Goal: Task Accomplishment & Management: Manage account settings

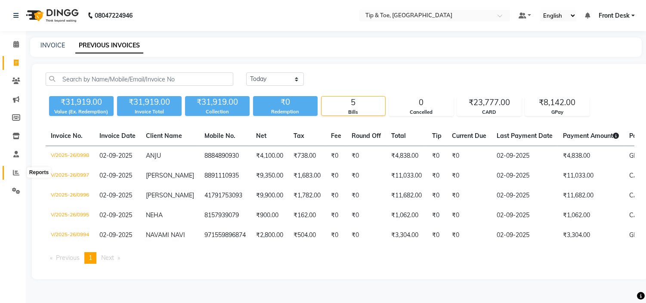
click at [13, 169] on icon at bounding box center [16, 172] width 6 height 6
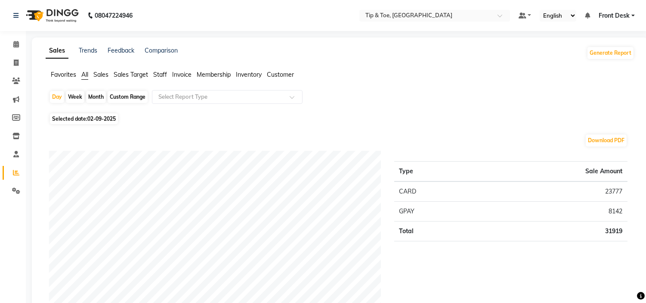
click at [162, 76] on span "Staff" at bounding box center [160, 75] width 14 height 8
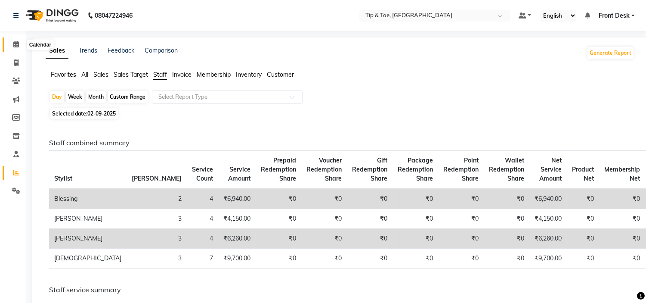
drag, startPoint x: 18, startPoint y: 42, endPoint x: 25, endPoint y: 40, distance: 7.5
click at [18, 42] on icon at bounding box center [16, 44] width 6 height 6
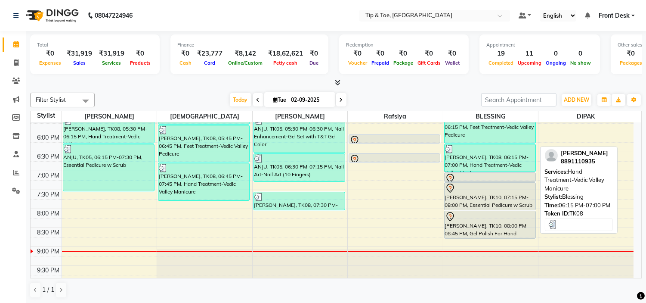
scroll to position [339, 0]
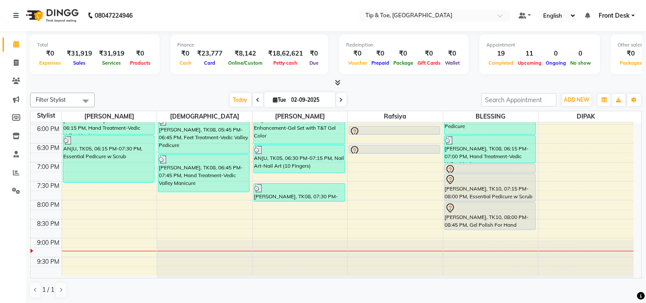
click at [16, 54] on li "Invoice" at bounding box center [13, 63] width 26 height 19
click at [15, 63] on icon at bounding box center [16, 62] width 5 height 6
select select "service"
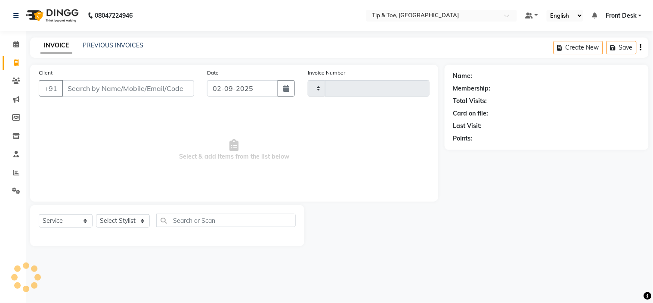
type input "0999"
select select "5360"
click at [115, 43] on link "PREVIOUS INVOICES" at bounding box center [113, 45] width 61 height 8
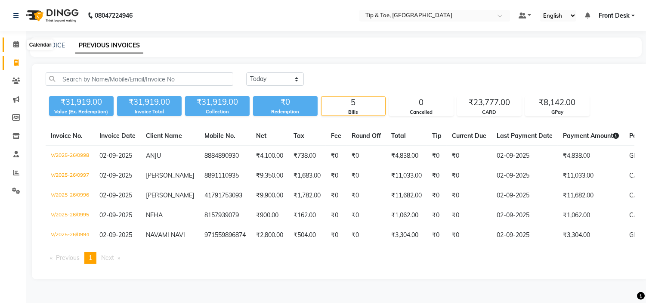
click at [9, 48] on span at bounding box center [16, 45] width 15 height 10
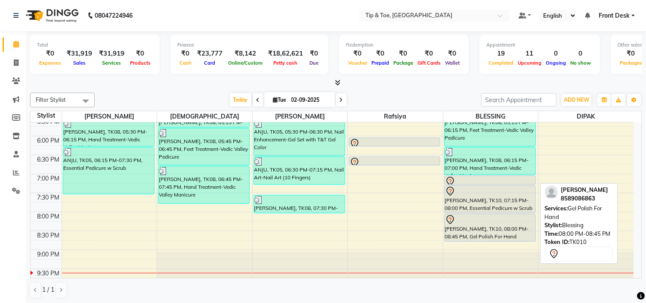
scroll to position [339, 0]
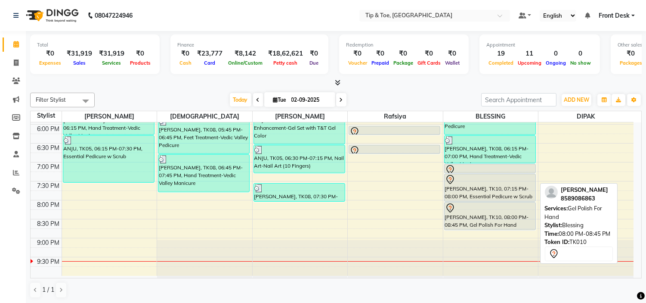
click at [464, 214] on div "[PERSON_NAME], TK10, 08:00 PM-08:45 PM, Gel Polish For Hand" at bounding box center [490, 215] width 91 height 27
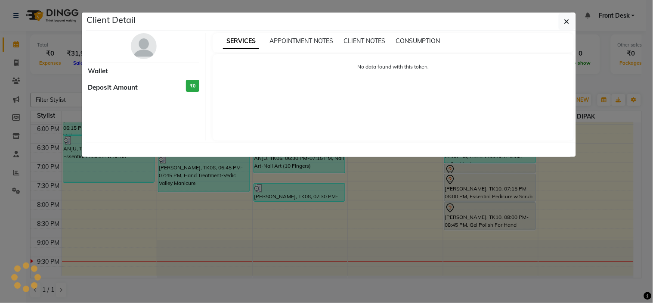
select select "7"
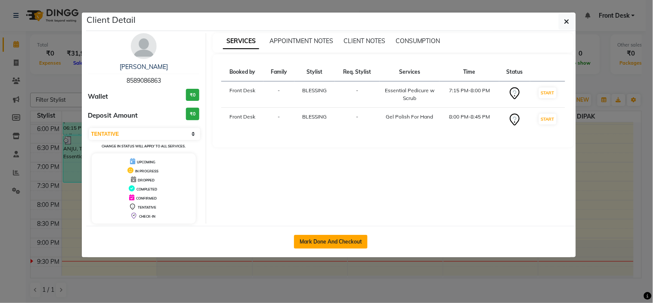
click at [331, 236] on button "Mark Done And Checkout" at bounding box center [331, 242] width 74 height 14
select select "5360"
select select "service"
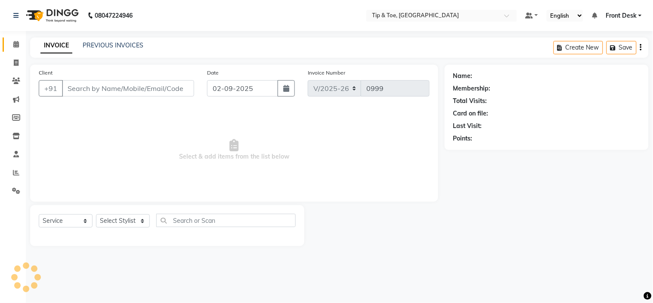
type input "8589086863"
select select "50942"
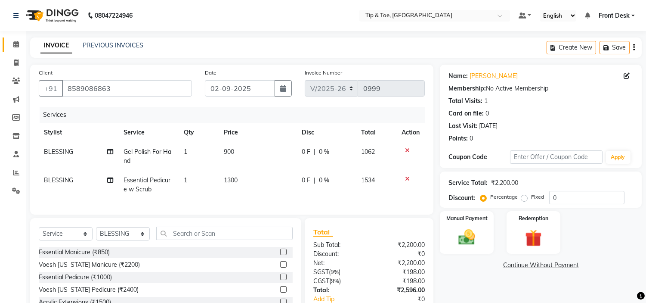
scroll to position [48, 0]
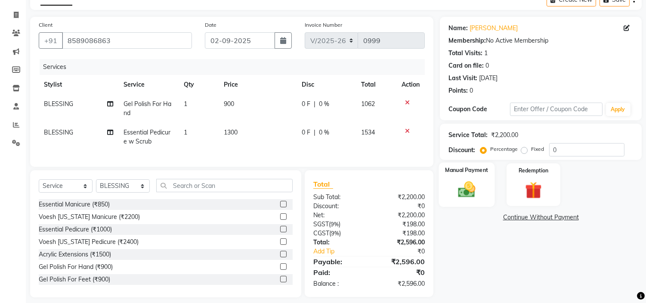
click at [466, 184] on img at bounding box center [467, 190] width 28 height 20
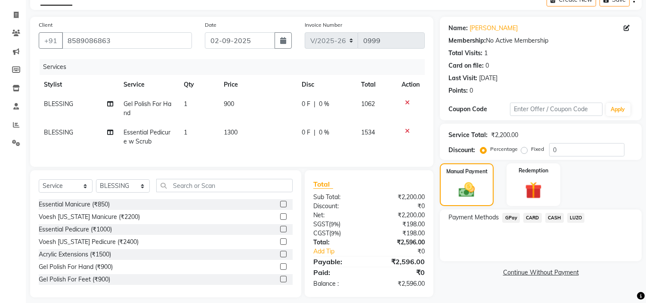
click at [512, 214] on span "GPay" at bounding box center [512, 218] width 18 height 10
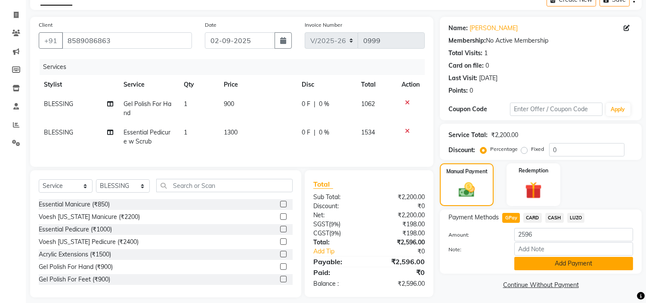
click at [533, 265] on button "Add Payment" at bounding box center [574, 263] width 119 height 13
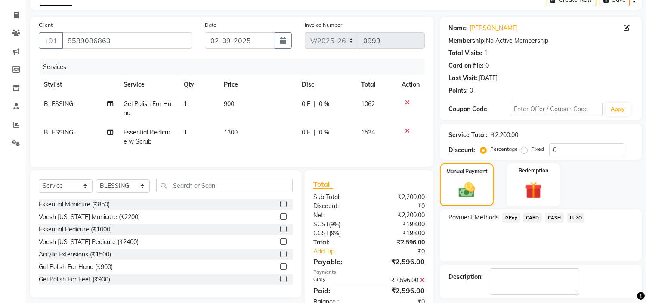
scroll to position [84, 0]
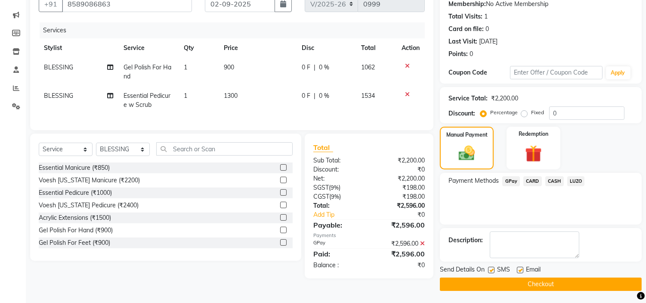
click at [521, 270] on label at bounding box center [520, 270] width 6 height 6
click at [521, 270] on input "checkbox" at bounding box center [520, 270] width 6 height 6
checkbox input "false"
click at [525, 279] on button "Checkout" at bounding box center [541, 283] width 202 height 13
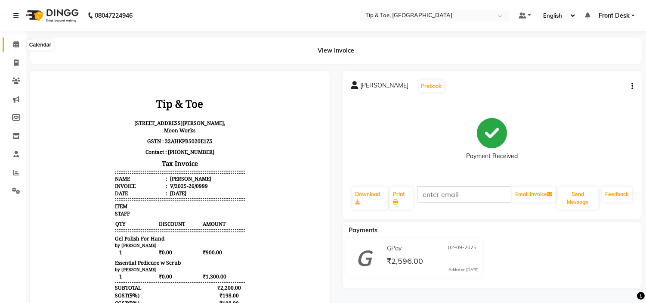
click at [16, 47] on icon at bounding box center [16, 44] width 6 height 6
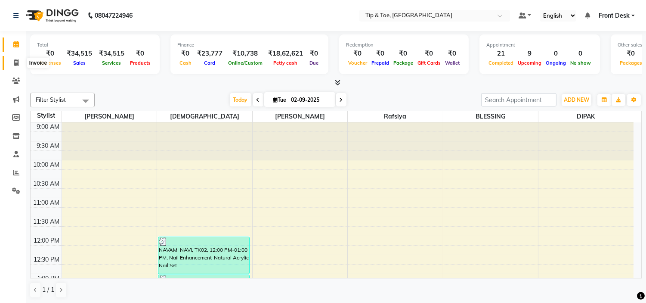
click at [16, 59] on span at bounding box center [16, 63] width 15 height 10
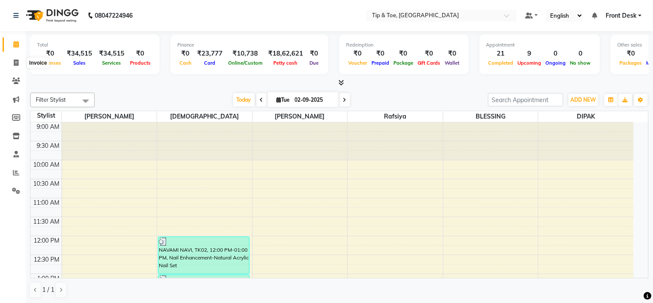
select select "5360"
select select "service"
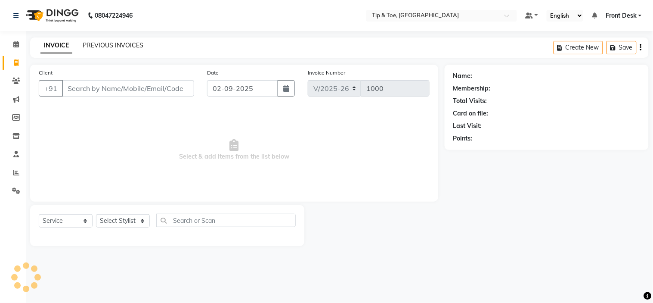
click at [101, 47] on link "PREVIOUS INVOICES" at bounding box center [113, 45] width 61 height 8
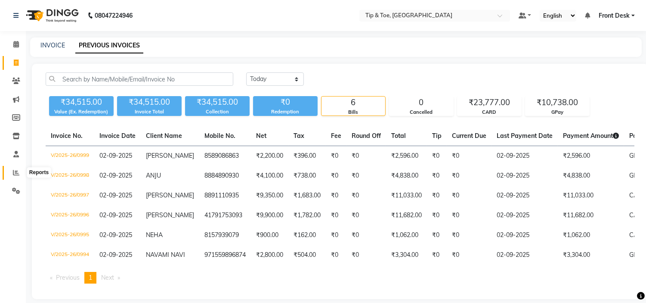
click at [22, 174] on span at bounding box center [16, 173] width 15 height 10
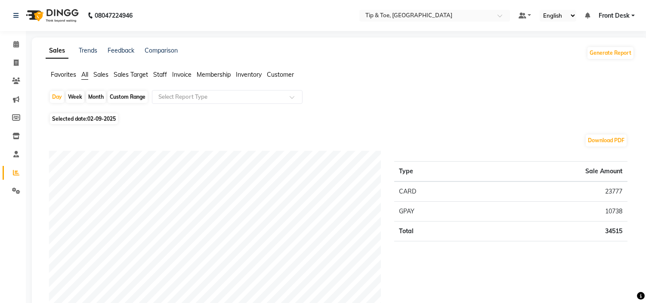
click at [164, 76] on span "Staff" at bounding box center [160, 75] width 14 height 8
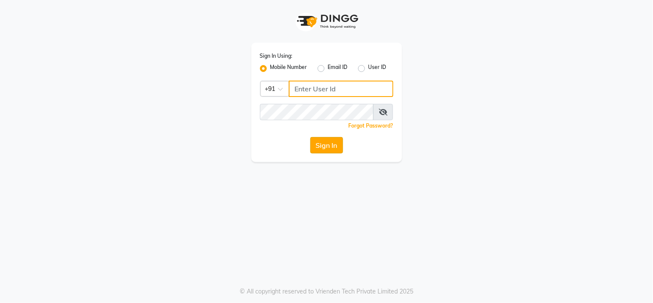
type input "9091918787"
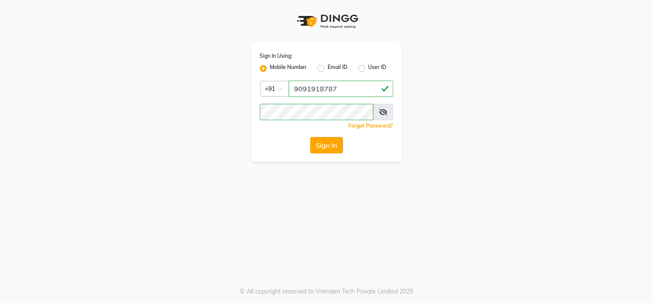
click at [322, 149] on button "Sign In" at bounding box center [326, 145] width 33 height 16
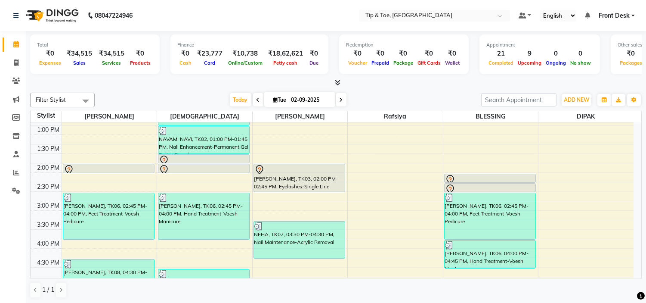
scroll to position [143, 0]
